Goal: Task Accomplishment & Management: Use online tool/utility

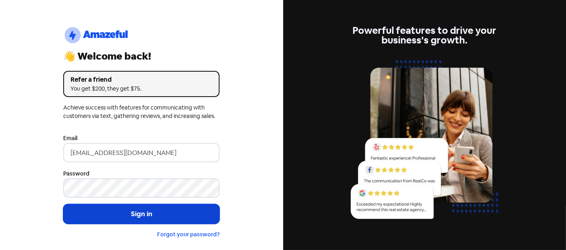
click at [139, 212] on button "Sign in" at bounding box center [141, 214] width 156 height 20
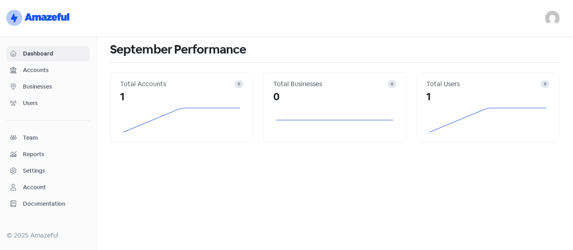
click at [35, 83] on span "Businesses" at bounding box center [54, 87] width 63 height 8
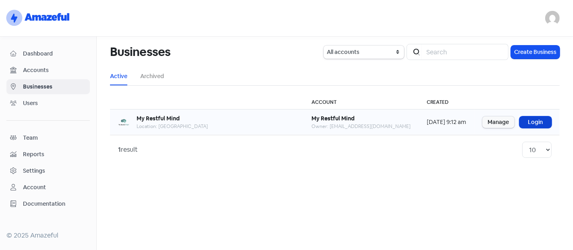
click at [534, 121] on link "Login" at bounding box center [536, 122] width 32 height 12
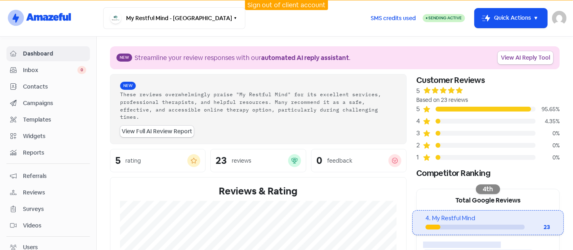
click at [30, 75] on link "Inbox 0" at bounding box center [47, 70] width 83 height 15
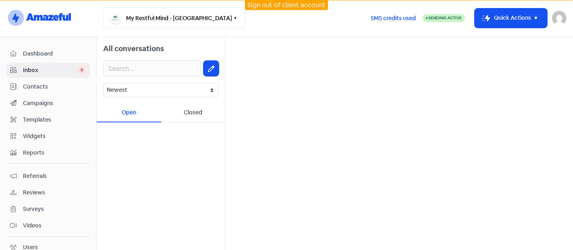
click at [44, 88] on span "Contacts" at bounding box center [54, 87] width 63 height 8
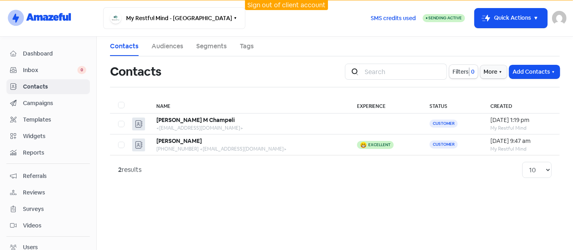
click at [42, 104] on span "Campaigns" at bounding box center [54, 103] width 63 height 8
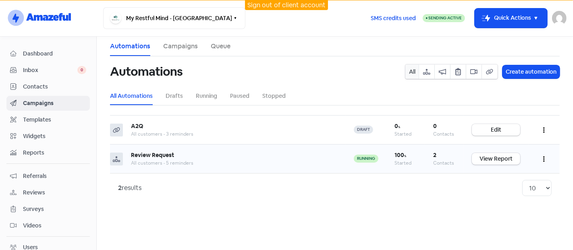
click at [543, 161] on icon "button" at bounding box center [544, 159] width 2 height 6
click at [382, 197] on div "2 results 10 20 30 50 100" at bounding box center [335, 187] width 450 height 29
click at [184, 46] on link "Campaigns" at bounding box center [180, 47] width 35 height 10
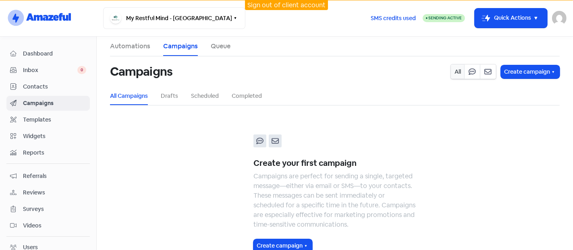
scroll to position [21, 0]
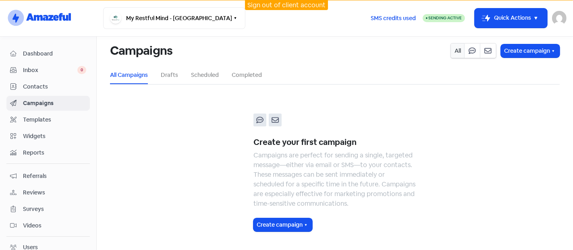
click at [116, 69] on li "All Campaigns" at bounding box center [129, 75] width 38 height 18
click at [168, 72] on link "Drafts" at bounding box center [169, 75] width 17 height 8
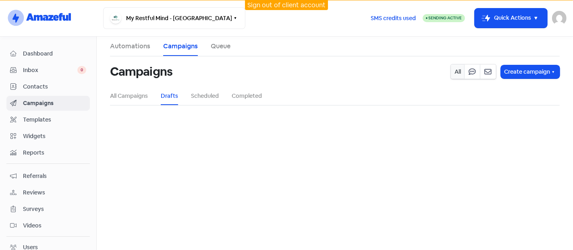
click at [134, 35] on nav "logo-amazeful_Logo My Restful Mind - Toronto Switch Business All businesses No …" at bounding box center [286, 18] width 573 height 37
click at [138, 46] on link "Automations" at bounding box center [130, 47] width 40 height 10
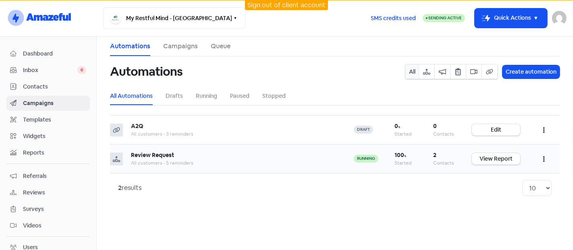
click at [502, 157] on link "View Report" at bounding box center [496, 159] width 48 height 12
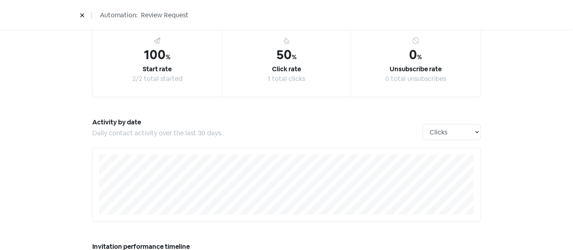
scroll to position [64, 0]
click at [85, 12] on button at bounding box center [82, 15] width 12 height 14
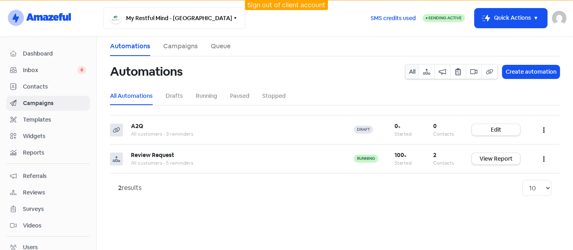
click at [178, 45] on link "Campaigns" at bounding box center [180, 47] width 35 height 10
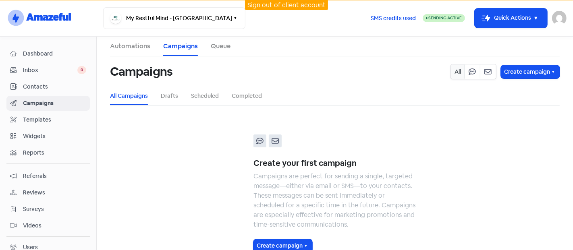
scroll to position [21, 0]
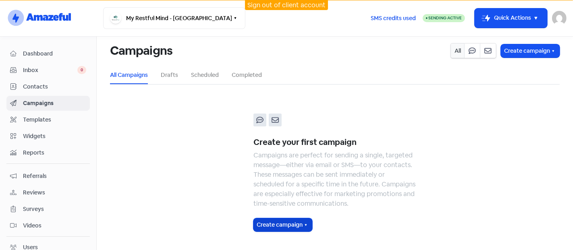
click at [285, 226] on button "Create campaign" at bounding box center [283, 224] width 59 height 13
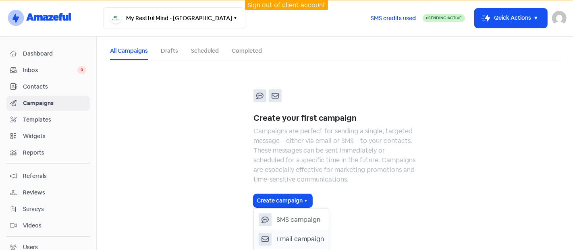
click at [291, 241] on span "Email campaign" at bounding box center [300, 240] width 48 height 10
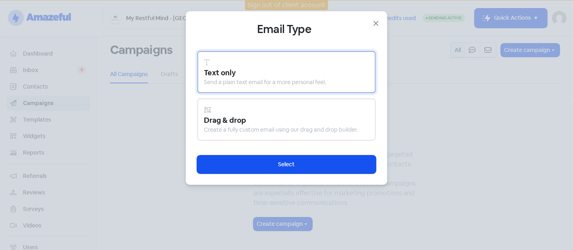
scroll to position [21, 0]
click at [264, 120] on div "Drag & drop" at bounding box center [286, 120] width 165 height 11
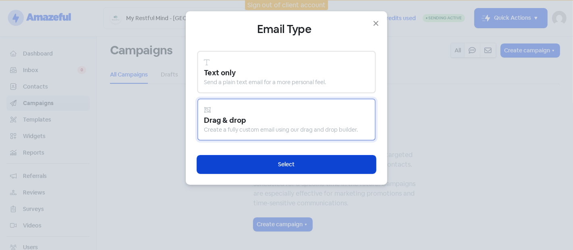
click at [311, 161] on button "Select" at bounding box center [286, 165] width 179 height 18
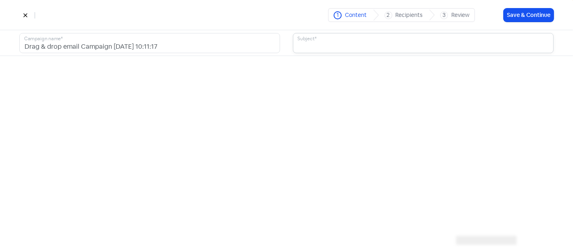
click at [330, 44] on input "text" at bounding box center [423, 43] width 261 height 20
click at [518, 12] on button "Save & Continue" at bounding box center [529, 14] width 50 height 13
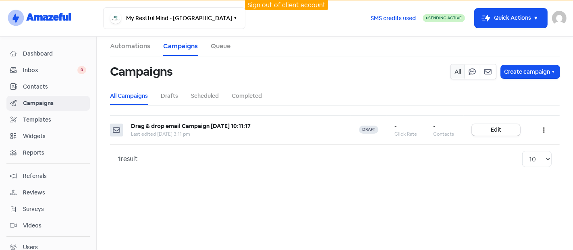
click at [52, 118] on span "Templates" at bounding box center [54, 120] width 63 height 8
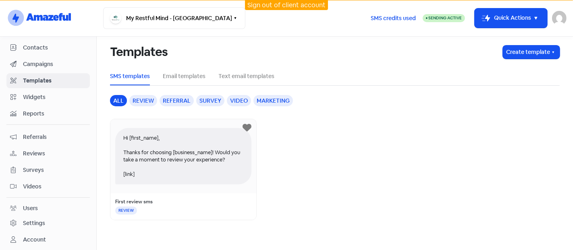
scroll to position [39, 0]
click at [36, 135] on span "Referrals" at bounding box center [54, 137] width 63 height 8
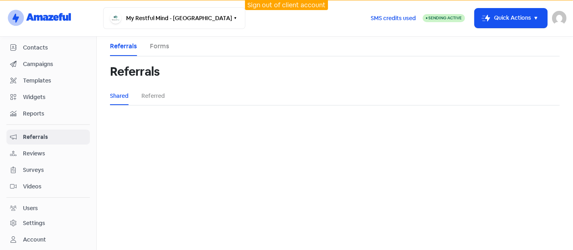
click at [37, 186] on span "Videos" at bounding box center [54, 187] width 63 height 8
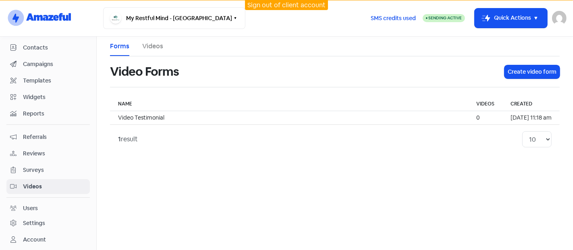
click at [24, 168] on span "Surveys" at bounding box center [54, 170] width 63 height 8
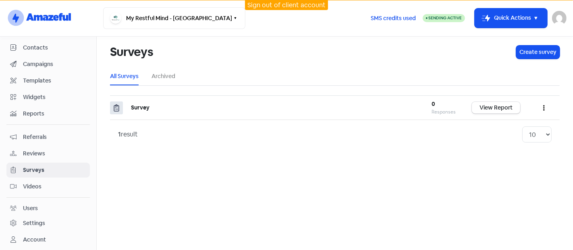
click at [47, 139] on span "Referrals" at bounding box center [54, 137] width 63 height 8
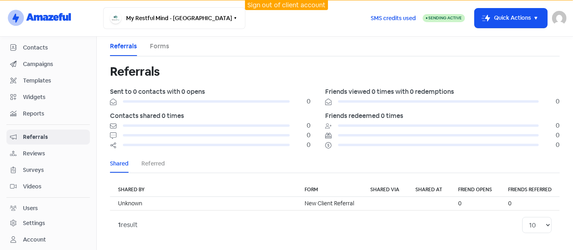
click at [38, 155] on span "Reviews" at bounding box center [54, 154] width 63 height 8
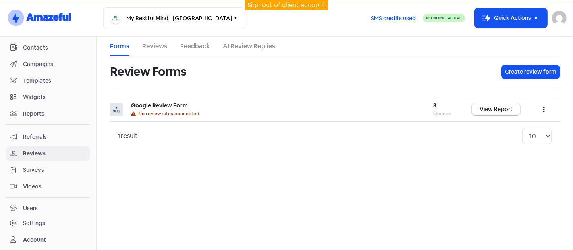
scroll to position [52, 0]
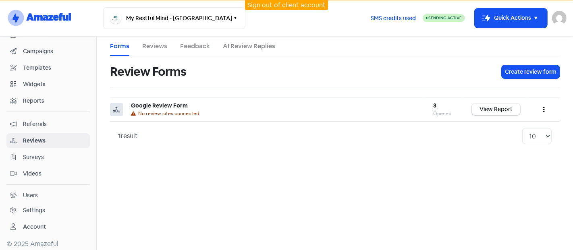
click at [31, 191] on div "Users" at bounding box center [30, 195] width 15 height 8
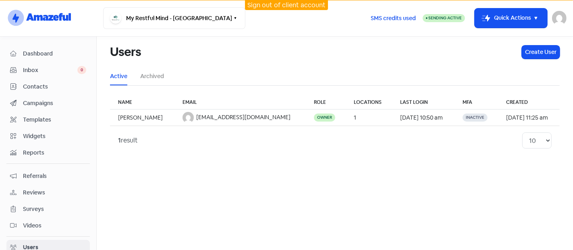
click at [35, 52] on span "Dashboard" at bounding box center [54, 54] width 63 height 8
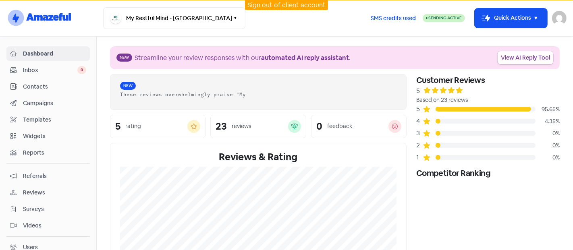
click at [520, 57] on link "View AI Reply Tool" at bounding box center [526, 57] width 56 height 13
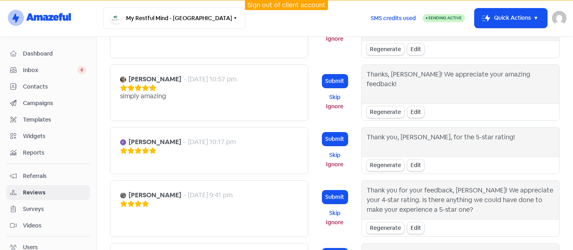
scroll to position [52, 0]
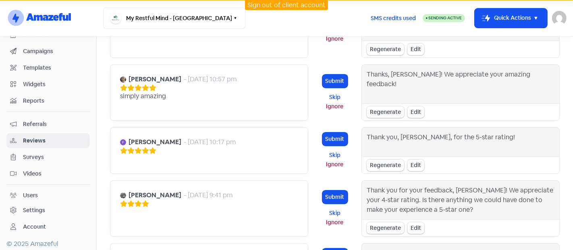
click at [38, 103] on span "Reports" at bounding box center [54, 101] width 63 height 8
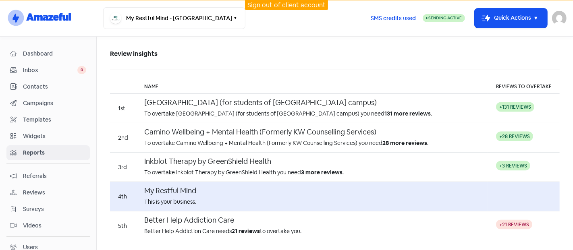
click at [41, 52] on span "Dashboard" at bounding box center [54, 54] width 63 height 8
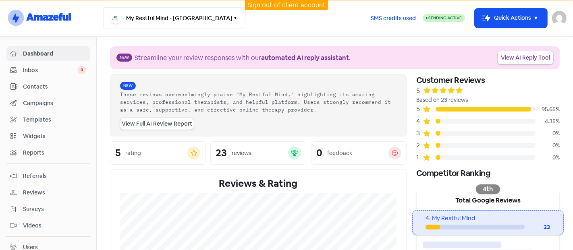
click at [185, 25] on button "My Restful Mind - Toronto" at bounding box center [174, 18] width 142 height 22
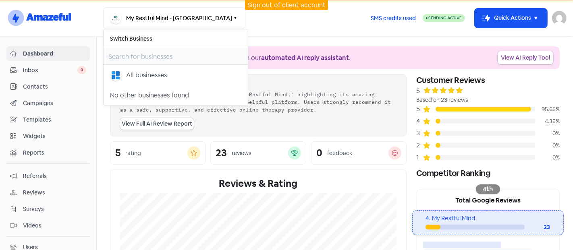
click at [273, 23] on div "My Restful Mind - Toronto Switch Business All businesses No other businesses fo…" at bounding box center [233, 18] width 261 height 22
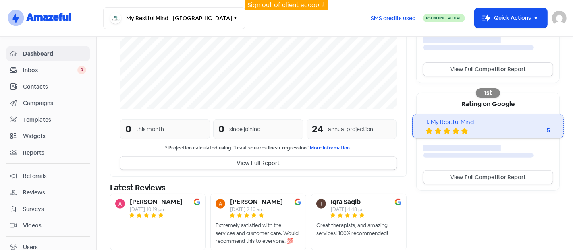
scroll to position [236, 0]
